Goal: Task Accomplishment & Management: Use online tool/utility

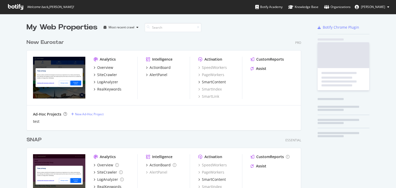
scroll to position [184, 275]
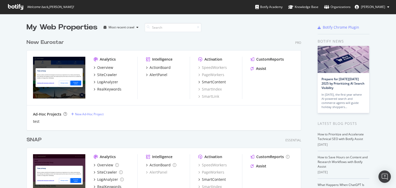
click at [43, 43] on div "New Eurostar" at bounding box center [45, 42] width 37 height 7
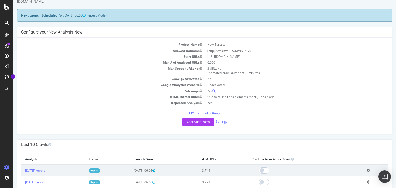
scroll to position [62, 0]
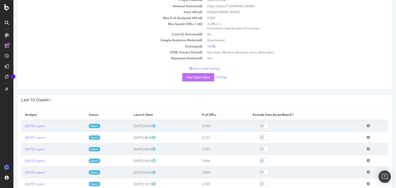
click at [200, 75] on button "Yes! Start Now" at bounding box center [198, 77] width 32 height 8
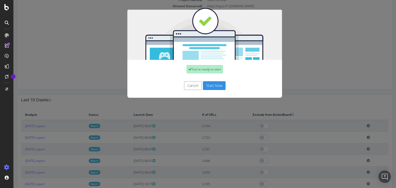
click at [214, 88] on button "Start Now" at bounding box center [214, 85] width 23 height 9
